Goal: Navigation & Orientation: Find specific page/section

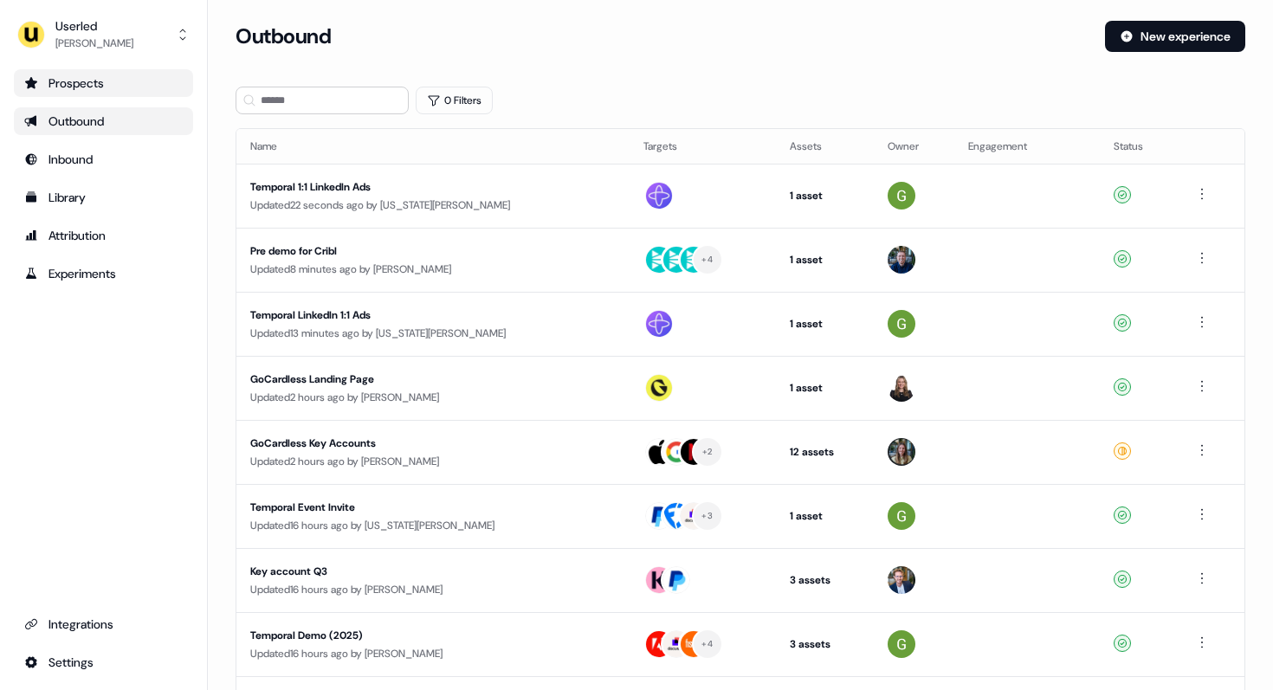
click at [91, 74] on div "Prospects" at bounding box center [103, 82] width 158 height 17
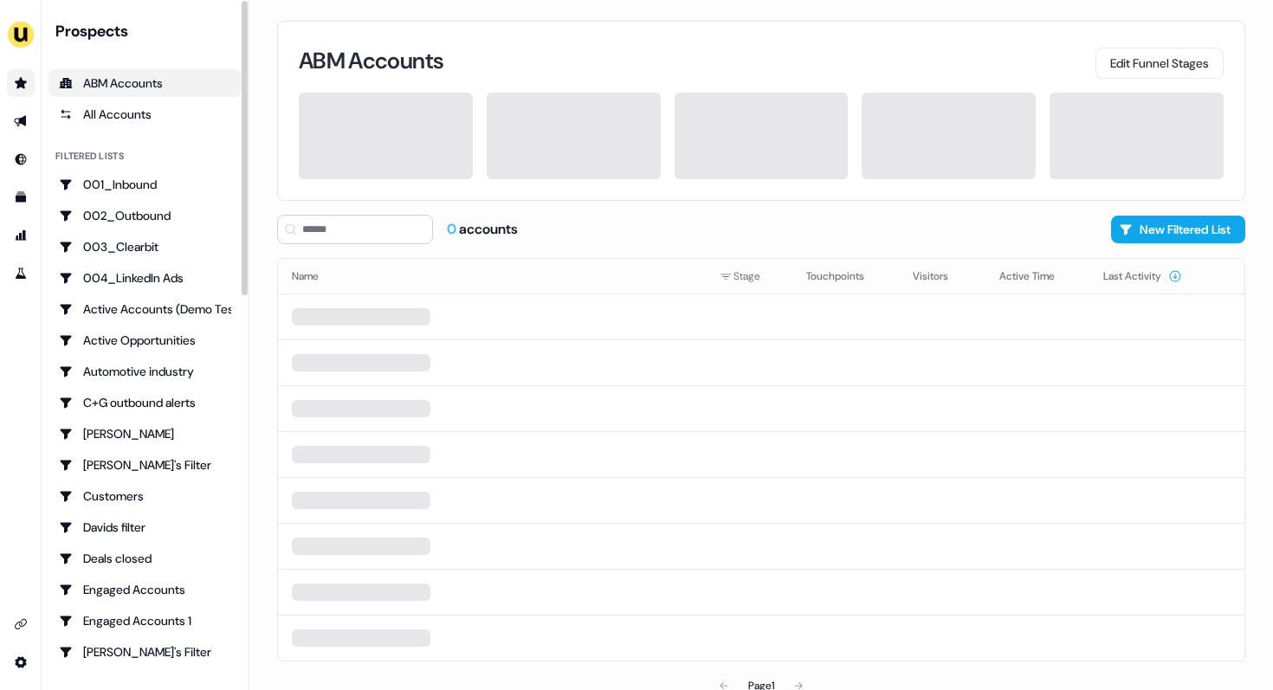
click at [26, 74] on link "Go to prospects" at bounding box center [21, 83] width 28 height 28
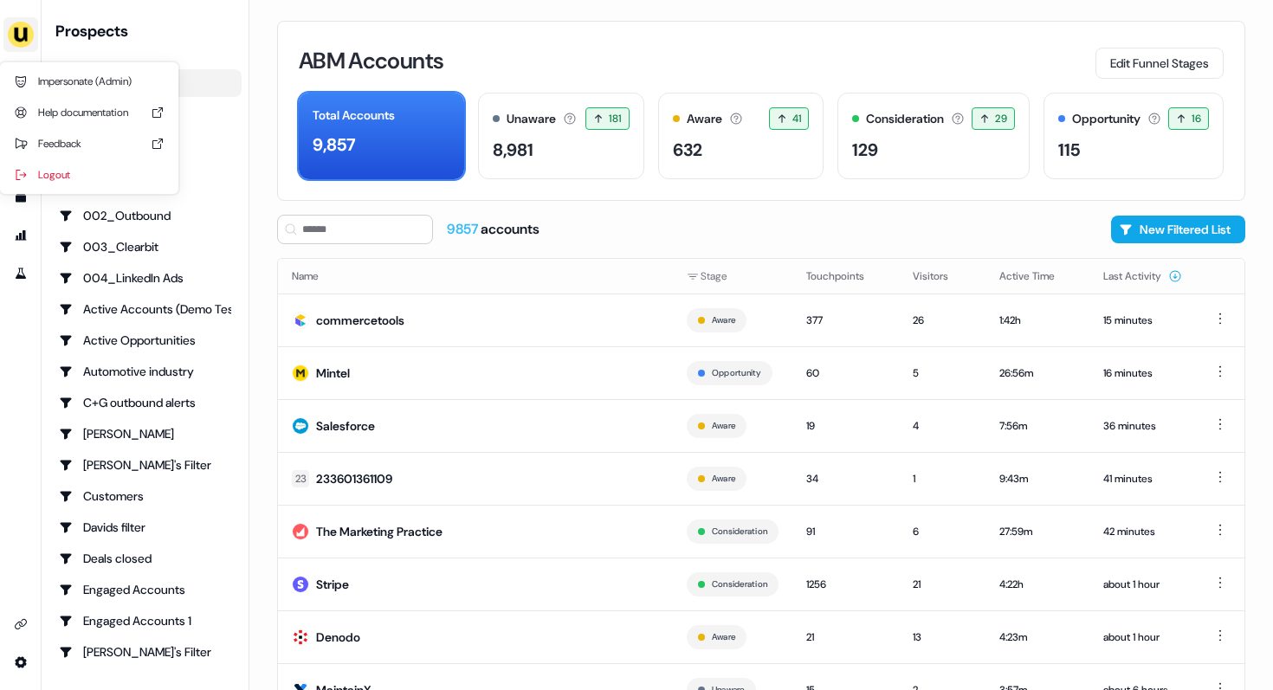
click at [25, 31] on img "side nav menu" at bounding box center [21, 35] width 28 height 28
click at [28, 370] on div "Impersonate (Admin) Help documentation Feedback Logout" at bounding box center [21, 345] width 42 height 690
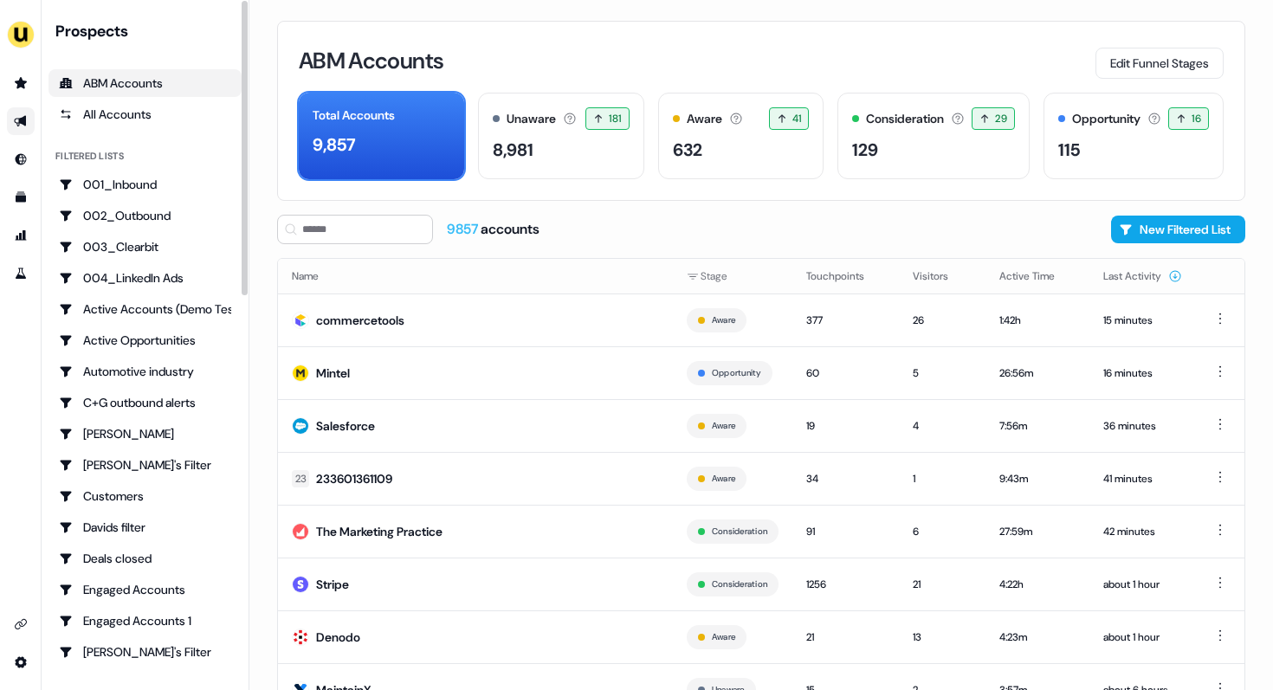
click at [29, 132] on link "Go to outbound experience" at bounding box center [21, 121] width 28 height 28
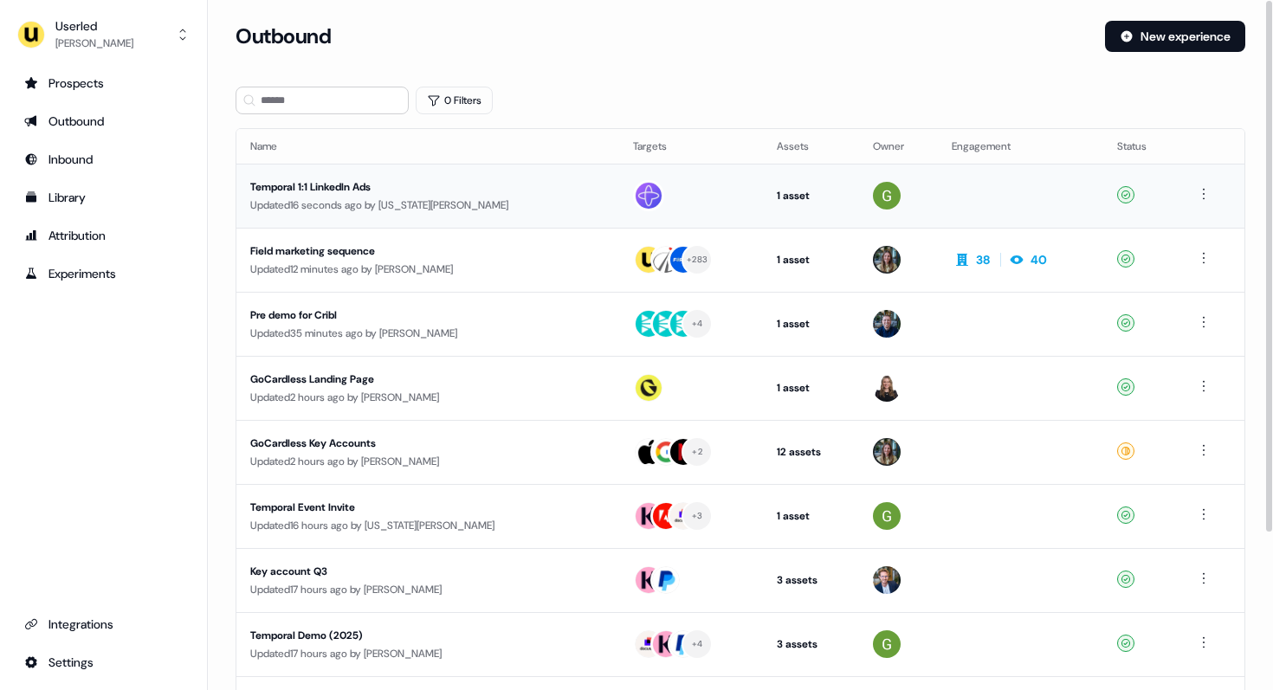
click at [297, 205] on div "Updated 16 seconds ago by Georgia Cohen" at bounding box center [427, 205] width 355 height 17
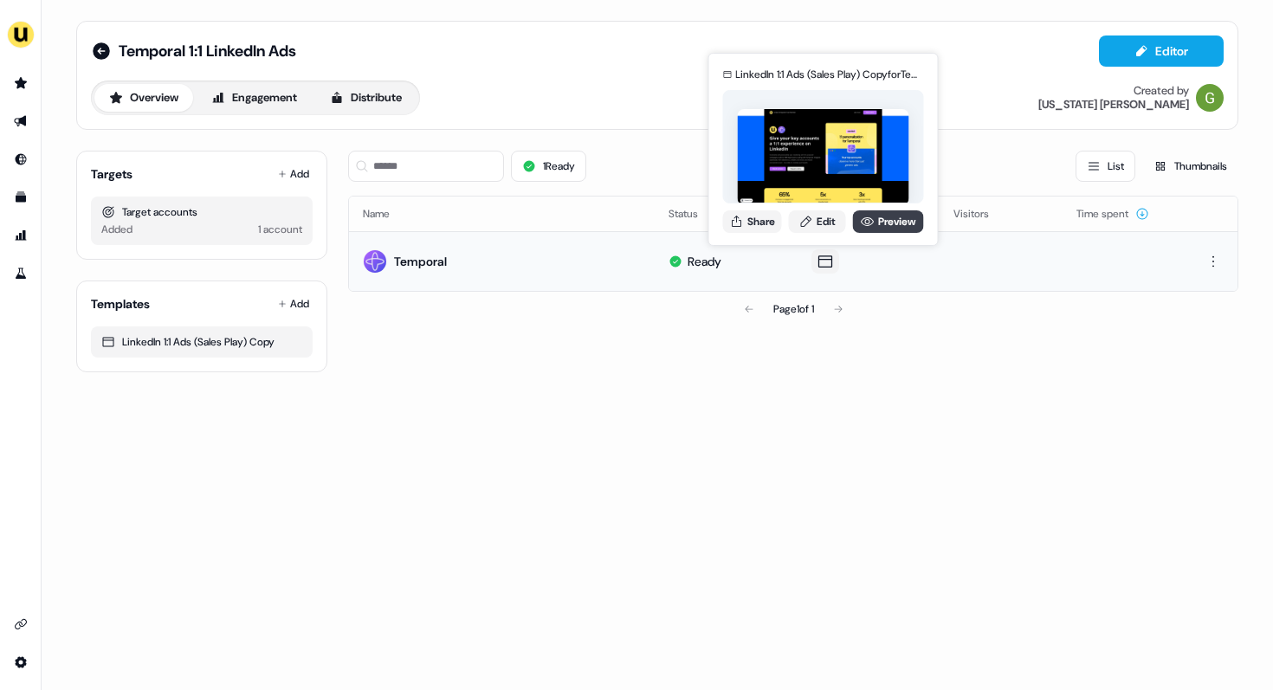
click at [882, 219] on link "Preview" at bounding box center [888, 221] width 71 height 23
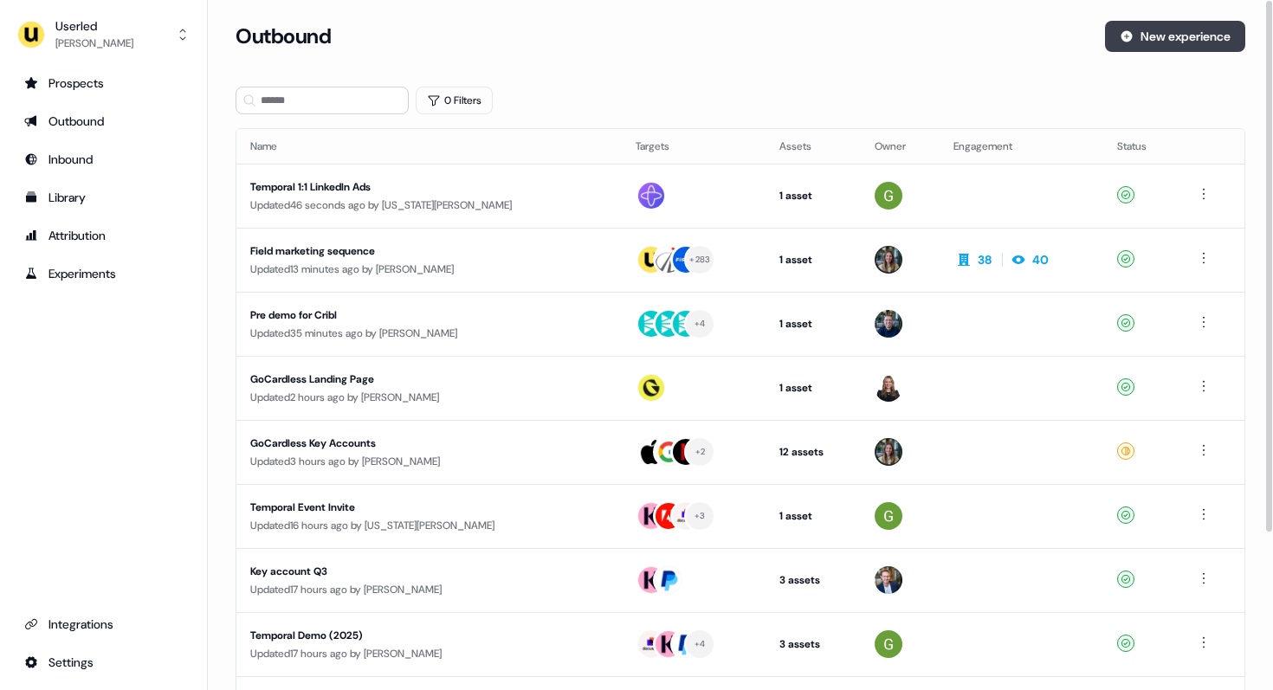
click at [1163, 39] on button "New experience" at bounding box center [1175, 36] width 140 height 31
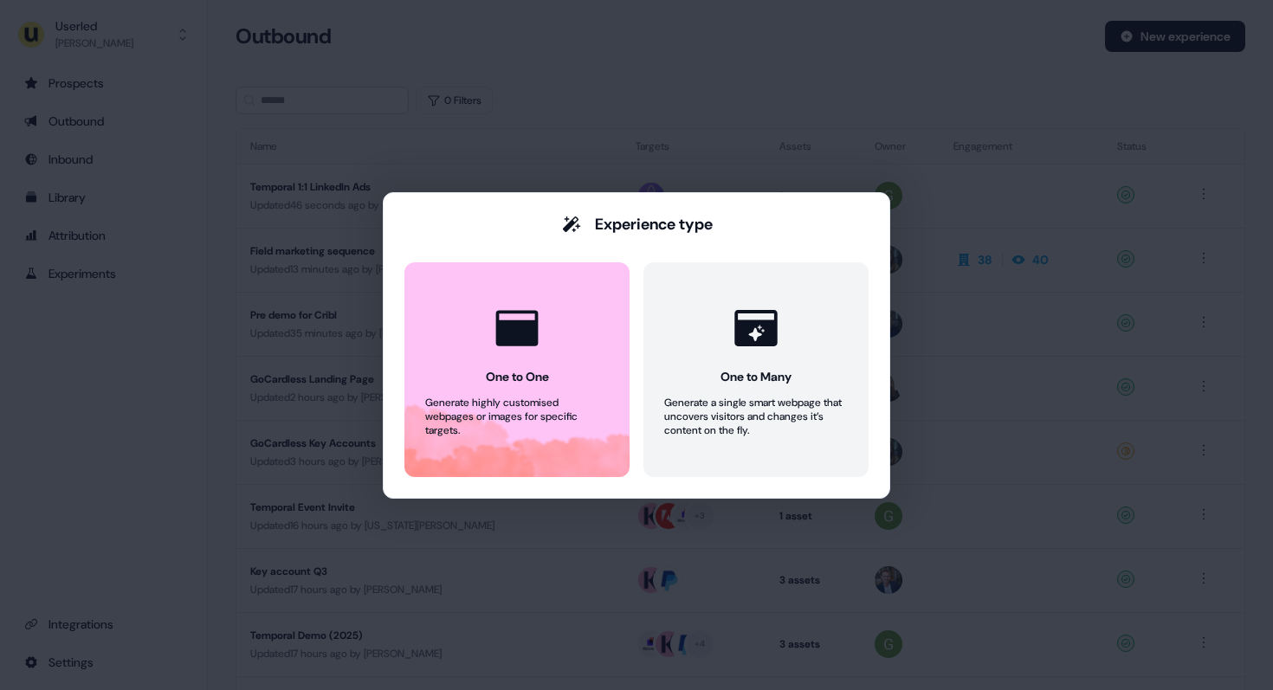
click at [650, 110] on div "Experience type One to One Generate highly customised webpages or images for sp…" at bounding box center [636, 345] width 1273 height 690
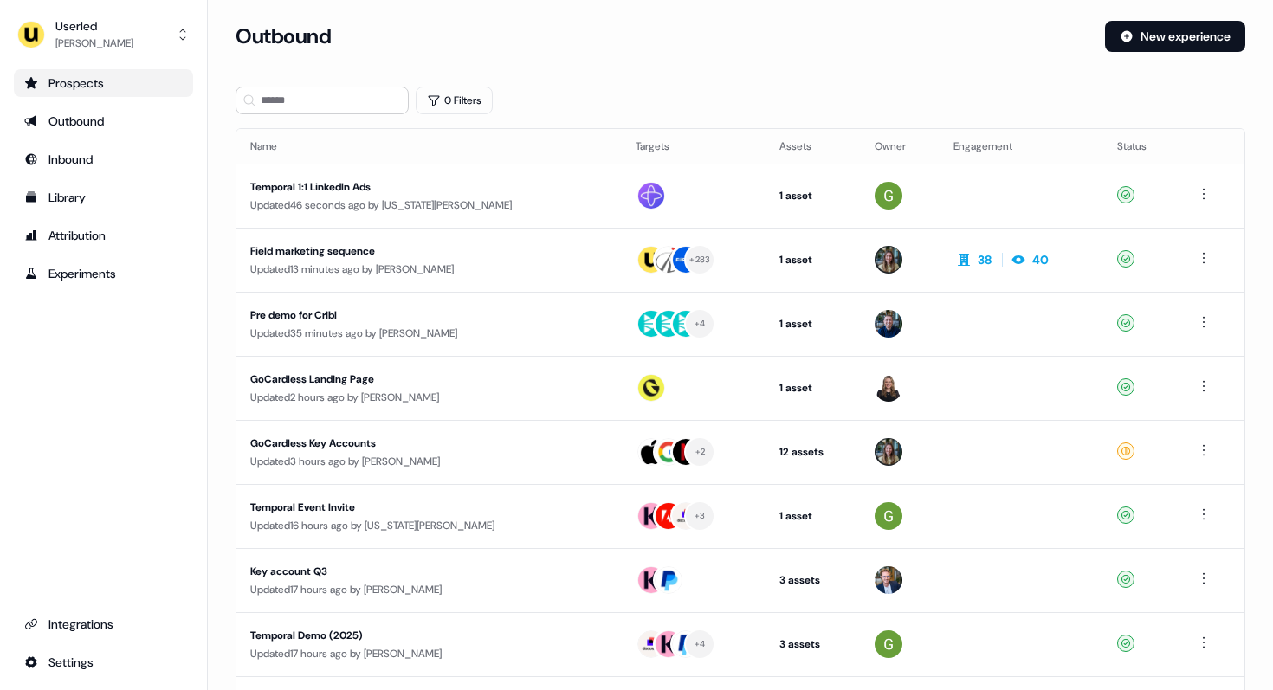
click at [101, 81] on div "Prospects" at bounding box center [103, 82] width 158 height 17
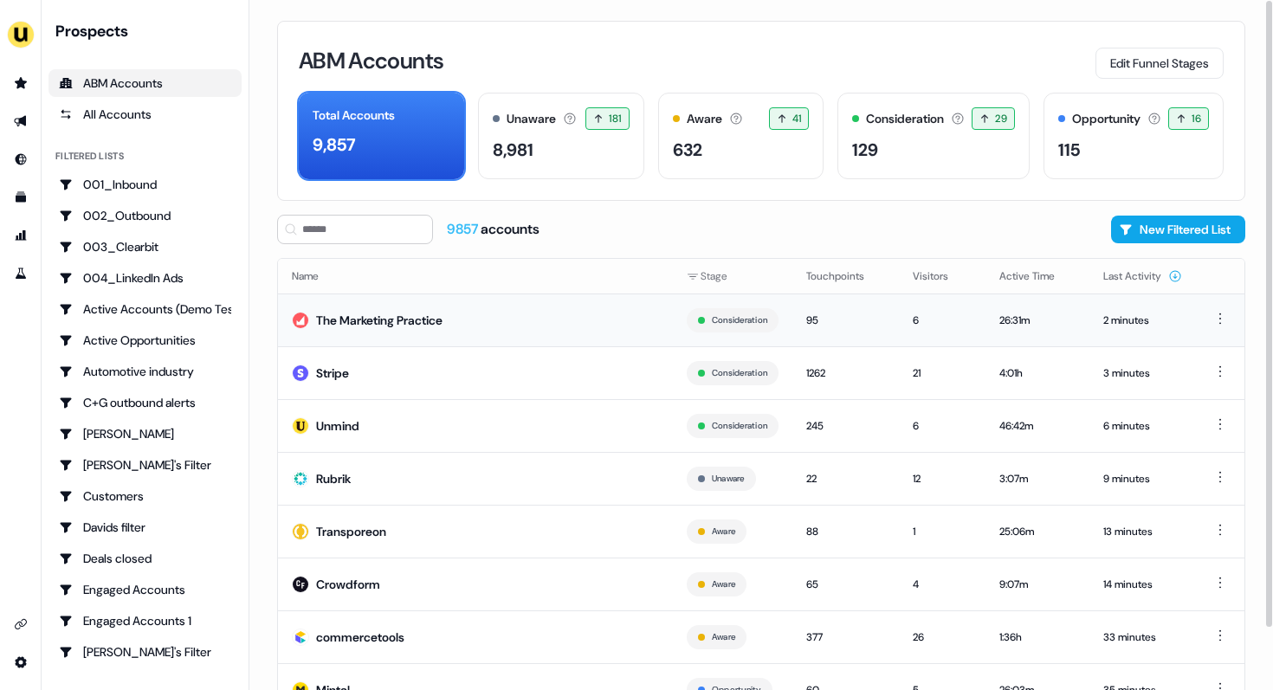
click at [422, 321] on div "The Marketing Practice" at bounding box center [379, 320] width 126 height 17
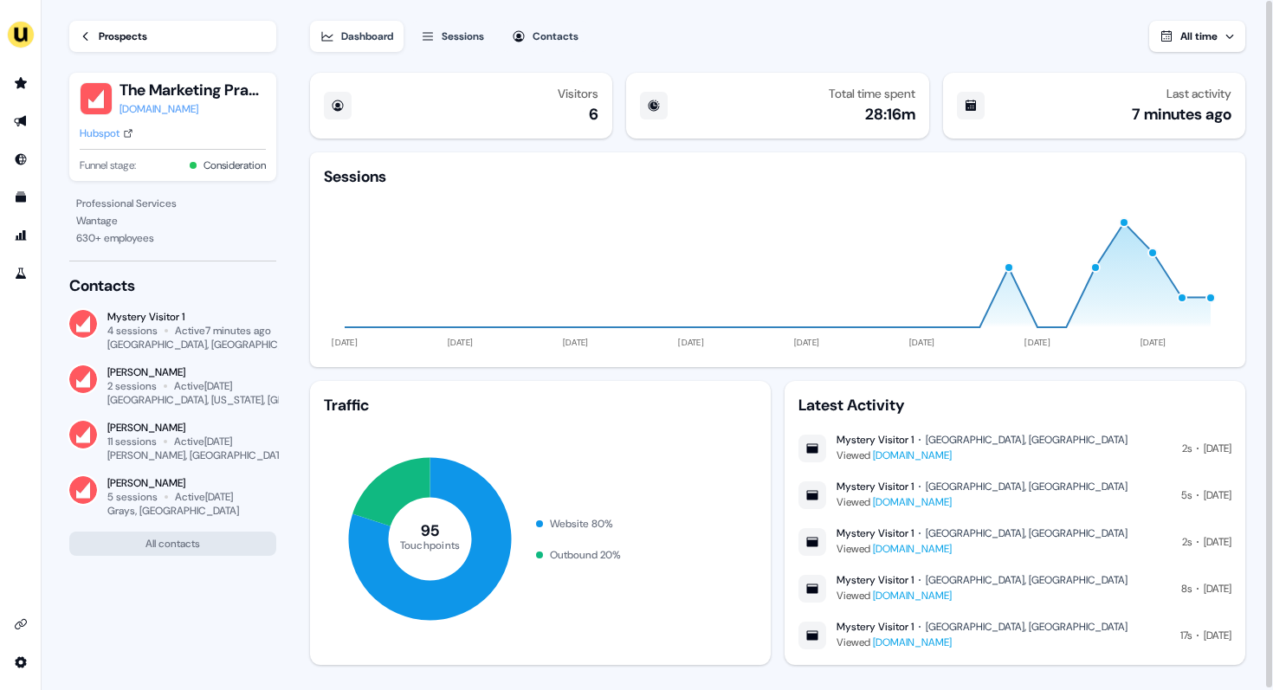
click at [99, 34] on div "Prospects" at bounding box center [123, 36] width 48 height 17
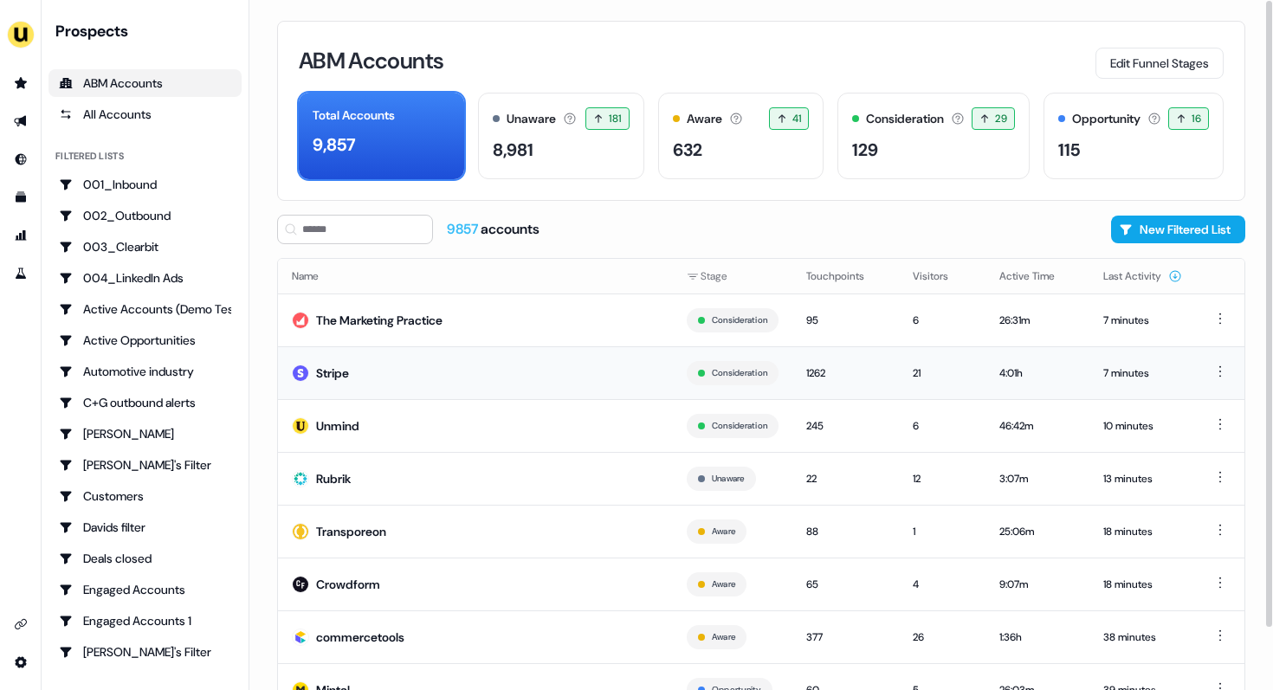
click at [340, 379] on div "Stripe" at bounding box center [332, 373] width 33 height 17
